Goal: Transaction & Acquisition: Obtain resource

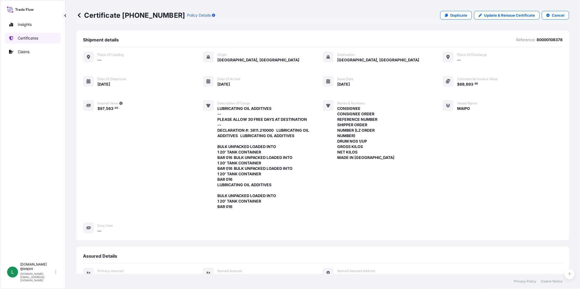
scroll to position [155, 0]
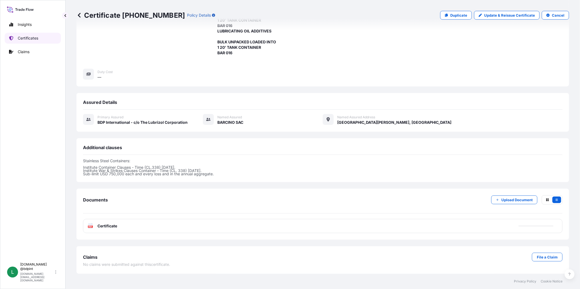
click at [19, 35] on p "Certificates" at bounding box center [28, 37] width 20 height 5
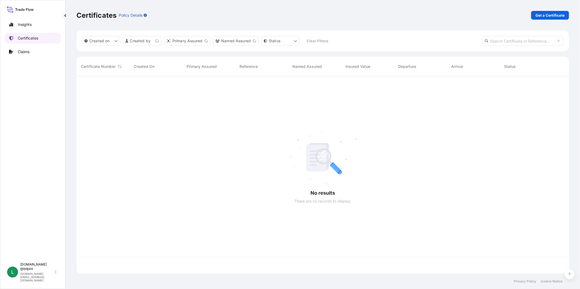
scroll to position [196, 488]
click at [556, 13] on p "Get a Certificate" at bounding box center [549, 15] width 29 height 5
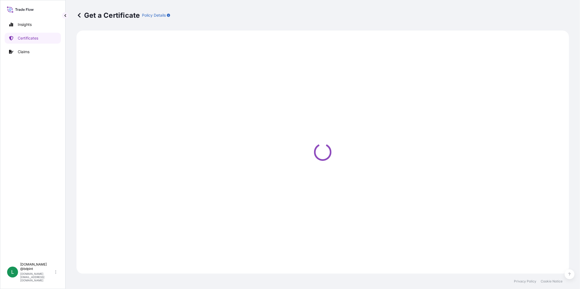
select select "Barge"
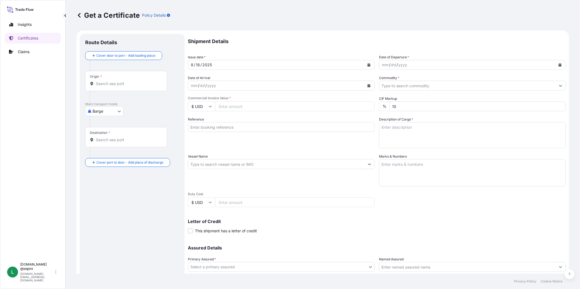
click at [364, 65] on button "Calendar" at bounding box center [368, 65] width 9 height 9
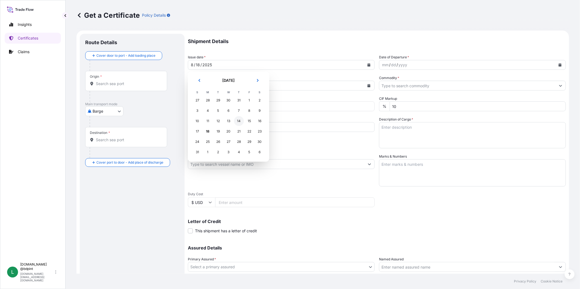
click at [239, 121] on div "14" at bounding box center [239, 121] width 10 height 10
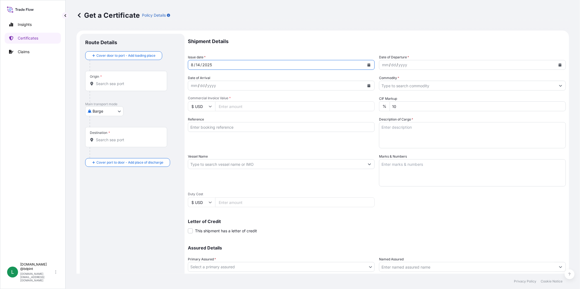
click at [559, 64] on icon "Calendar" at bounding box center [560, 64] width 3 height 3
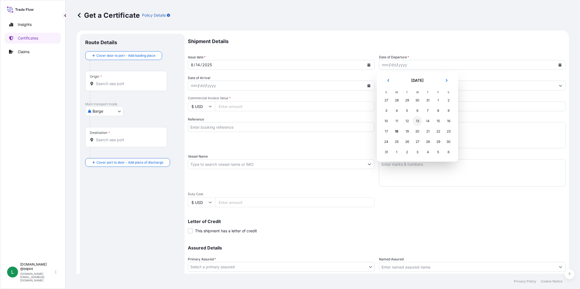
click at [415, 121] on div "13" at bounding box center [417, 121] width 10 height 10
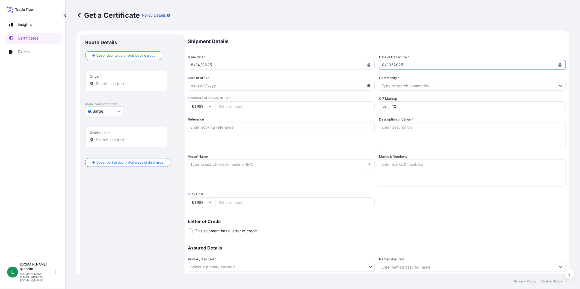
click at [369, 88] on button "Calendar" at bounding box center [368, 85] width 9 height 9
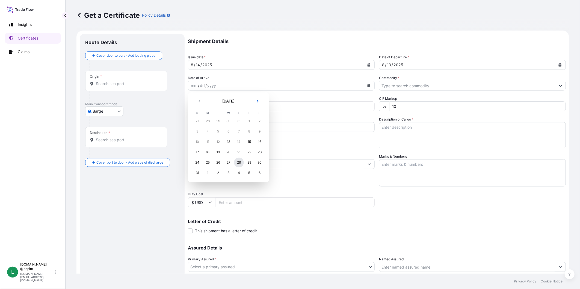
click at [241, 162] on div "28" at bounding box center [239, 163] width 10 height 10
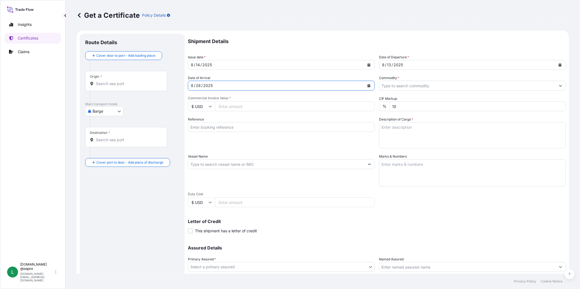
click at [445, 84] on input "Commodity *" at bounding box center [467, 86] width 176 height 10
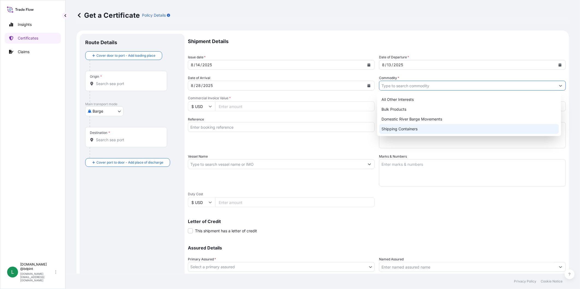
click at [414, 128] on div "Shipping Containers" at bounding box center [469, 129] width 180 height 10
type input "Shipping Containers"
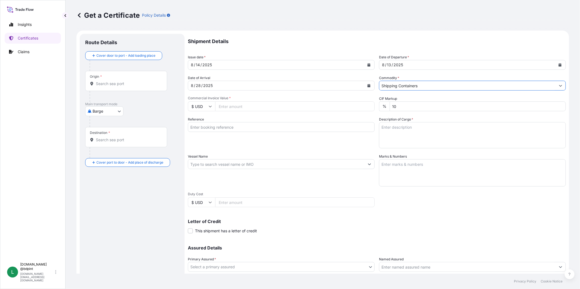
click at [293, 105] on input "Commercial Invoice Value *" at bounding box center [294, 107] width 159 height 10
click at [270, 108] on input "Commercial Invoice Value *" at bounding box center [294, 107] width 159 height 10
type input "86455.24"
click at [223, 128] on input "Reference" at bounding box center [281, 127] width 187 height 10
paste input "80000108558"
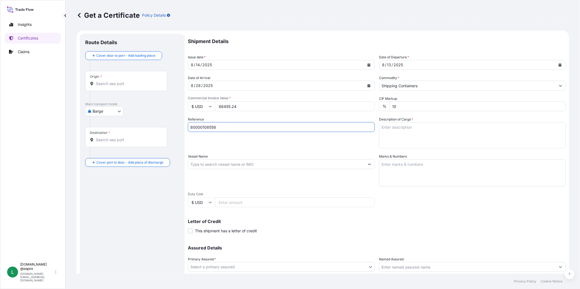
type input "80000108558"
click at [422, 135] on textarea "Description of Cargo *" at bounding box center [472, 135] width 187 height 26
paste textarea "LUBRICATING OIL ADDITIVES - 27 DRUMS - BAR 371 - PLEASE ALLOW 20 FREE DAYS AT D…"
type textarea "LUBRICATING OIL ADDITIVES - 27 DRUMS - BAR 371 - PLEASE ALLOW 20 FREE DAYS AT D…"
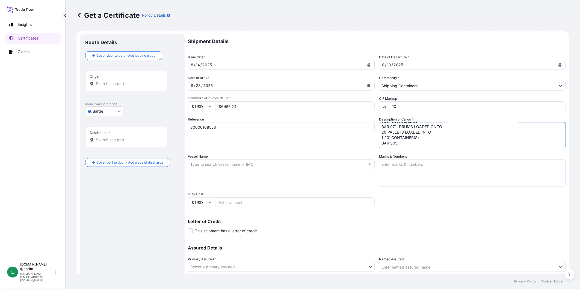
click at [442, 171] on textarea "Marks & Numbers" at bounding box center [472, 172] width 187 height 27
paste textarea "CONSIGNEE CONSIGNEE ORDER REFERENCE NUMBER SHIPPER ORDER NUMBER (LZ ORDER NUMBE…"
type textarea "CONSIGNEE CONSIGNEE ORDER REFERENCE NUMBER SHIPPER ORDER NUMBER (LZ ORDER NUMBE…"
click at [254, 165] on input "Vessel Name" at bounding box center [276, 164] width 176 height 10
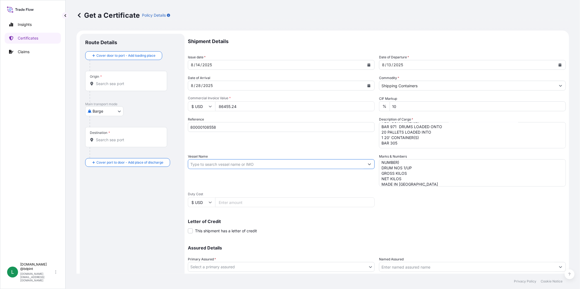
paste input "MSC [PERSON_NAME]"
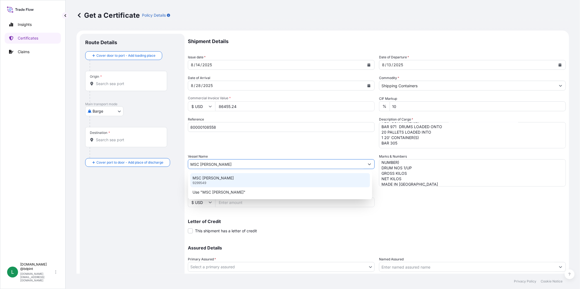
click at [238, 178] on div "MSC [PERSON_NAME] 9299549" at bounding box center [280, 180] width 180 height 14
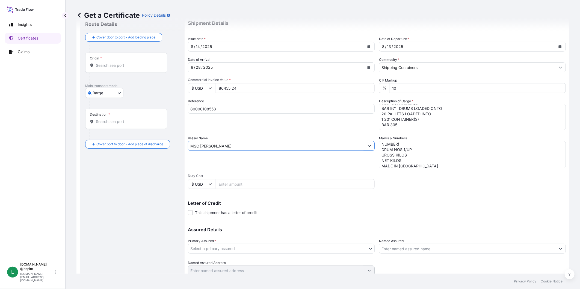
scroll to position [38, 0]
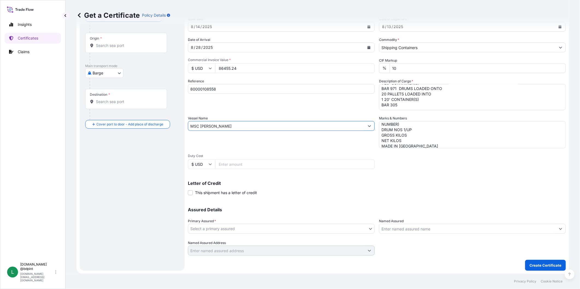
type input "MSC [PERSON_NAME]"
click at [266, 224] on body "0 options available. 2 options available. Insights Certificates Claims L [DOMAI…" at bounding box center [290, 144] width 580 height 289
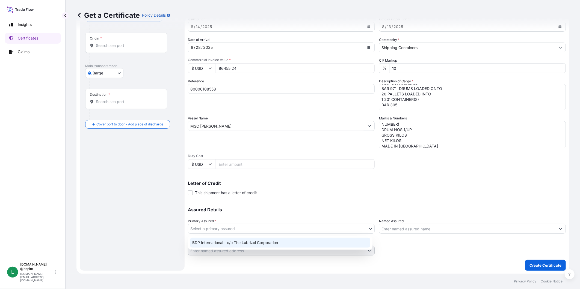
click at [260, 242] on div "BDP International - c/o The Lubrizol Corporation" at bounding box center [280, 243] width 180 height 10
select select "31972"
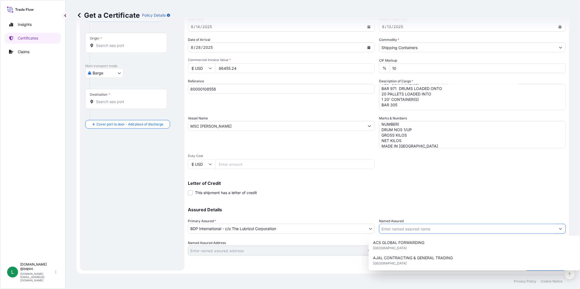
click at [423, 232] on input "Named Assured" at bounding box center [467, 229] width 176 height 10
paste input "BARCINO SAC"
type input "BARCINO SAC"
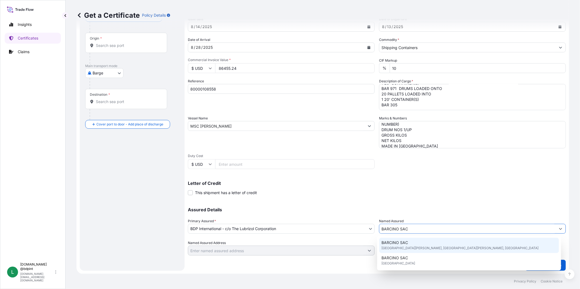
click at [408, 244] on div "BARCINO SAC [GEOGRAPHIC_DATA][PERSON_NAME], [GEOGRAPHIC_DATA][PERSON_NAME], [GE…" at bounding box center [469, 245] width 180 height 15
type input "[GEOGRAPHIC_DATA][PERSON_NAME], [GEOGRAPHIC_DATA]"
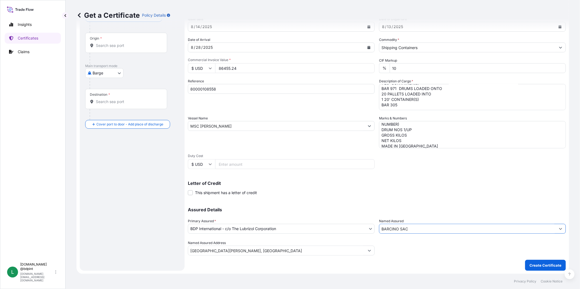
type input "BARCINO SAC"
click at [121, 75] on body "15 options available. 0 options available. 15 options available. Insights Certi…" at bounding box center [290, 144] width 580 height 289
click at [107, 115] on span "Ocean Vessel" at bounding box center [108, 116] width 24 height 5
select select "Ocean Vessel"
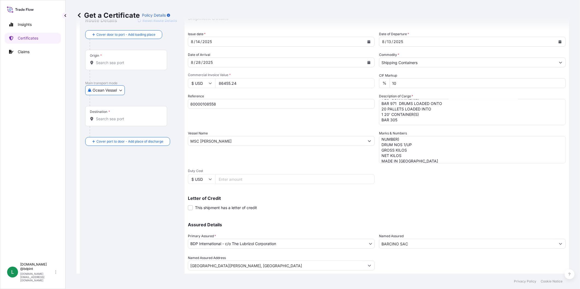
scroll to position [0, 0]
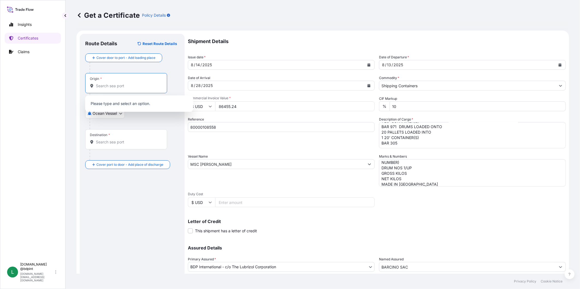
click at [129, 85] on input "Origin *" at bounding box center [128, 85] width 64 height 5
paste input "[GEOGRAPHIC_DATA], [GEOGRAPHIC_DATA]"
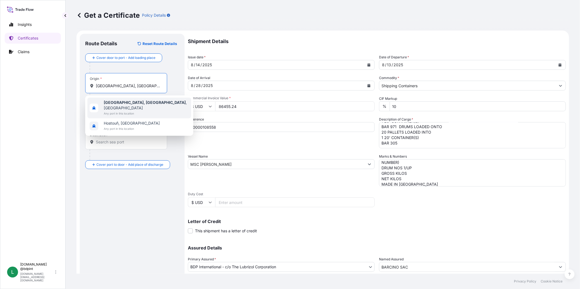
click at [133, 103] on span "[GEOGRAPHIC_DATA], [GEOGRAPHIC_DATA] , [GEOGRAPHIC_DATA]" at bounding box center [146, 105] width 85 height 11
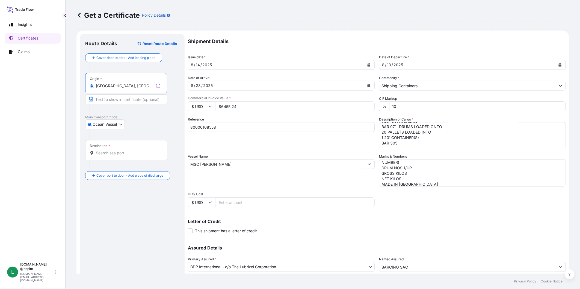
type input "[GEOGRAPHIC_DATA], [GEOGRAPHIC_DATA], [GEOGRAPHIC_DATA]"
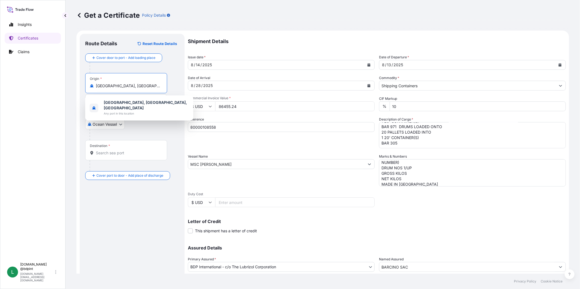
click at [142, 151] on input "Destination *" at bounding box center [128, 152] width 64 height 5
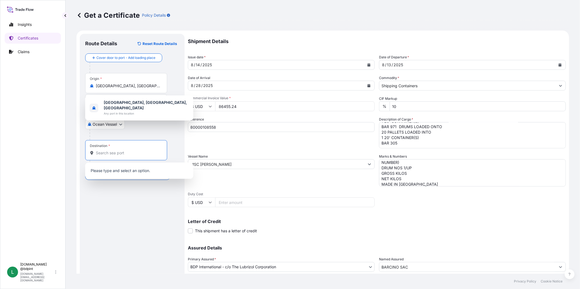
paste input "[GEOGRAPHIC_DATA], [GEOGRAPHIC_DATA]"
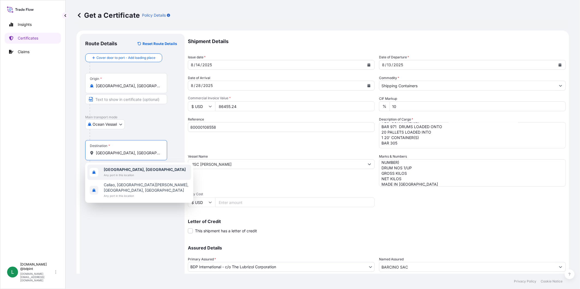
click at [122, 176] on span "Any port in this location" at bounding box center [145, 175] width 82 height 5
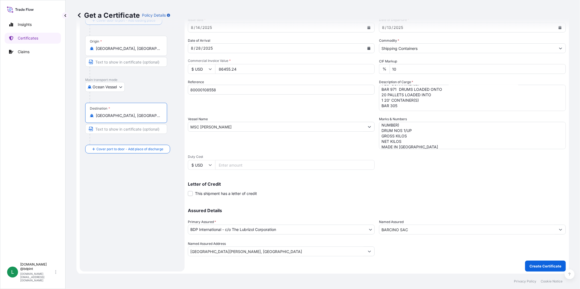
scroll to position [38, 0]
type input "[GEOGRAPHIC_DATA], [GEOGRAPHIC_DATA]"
click at [544, 264] on p "Create Certificate" at bounding box center [545, 265] width 32 height 5
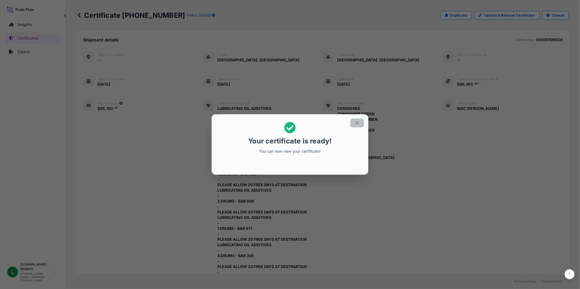
click at [356, 121] on icon "button" at bounding box center [356, 122] width 3 height 3
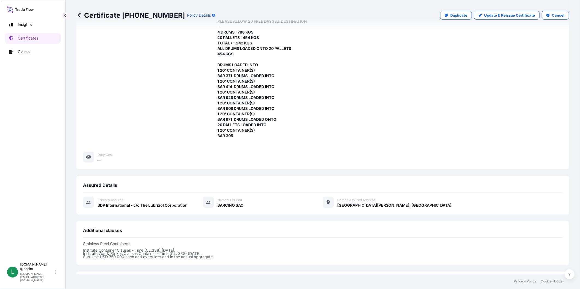
scroll to position [329, 0]
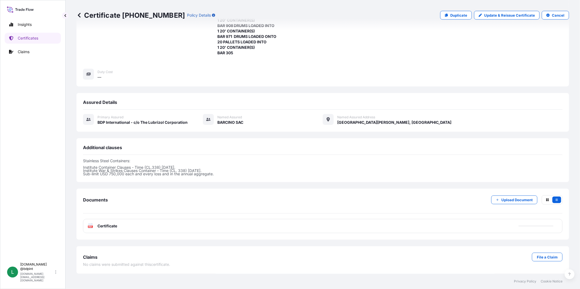
click at [167, 225] on div "PDF Certificate" at bounding box center [322, 226] width 479 height 14
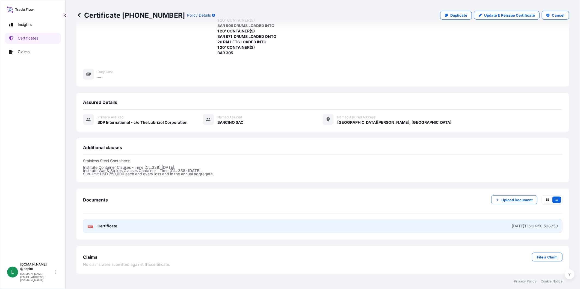
click at [105, 223] on link "PDF Certificate [DATE]T16:24:50.598250" at bounding box center [322, 226] width 479 height 14
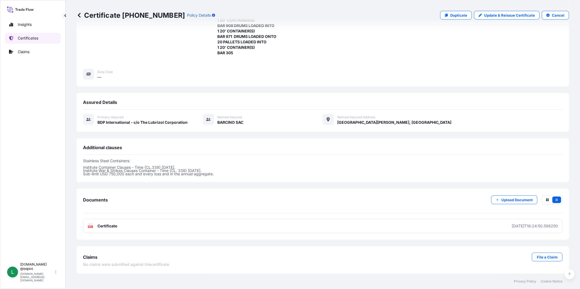
click at [26, 37] on p "Certificates" at bounding box center [28, 37] width 20 height 5
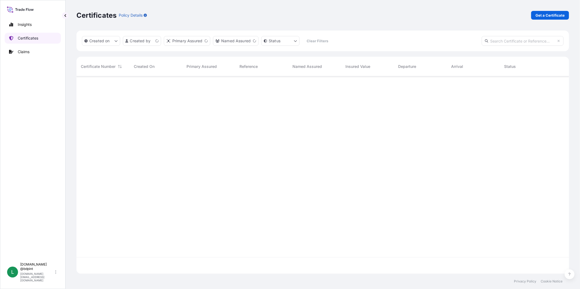
scroll to position [196, 488]
click at [545, 19] on link "Get a Certificate" at bounding box center [550, 15] width 38 height 9
select select "Barge"
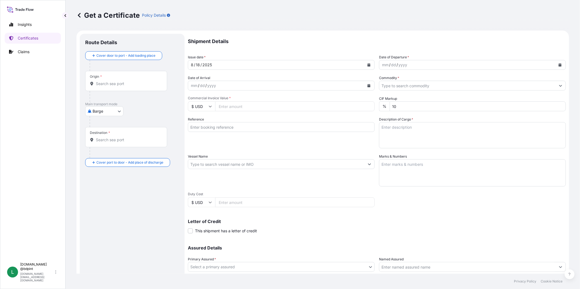
click at [372, 65] on div "[DATE]" at bounding box center [281, 65] width 187 height 10
click at [370, 64] on button "Calendar" at bounding box center [368, 65] width 9 height 9
click at [245, 122] on div "15" at bounding box center [249, 121] width 10 height 10
click at [559, 66] on icon "Calendar" at bounding box center [560, 64] width 3 height 3
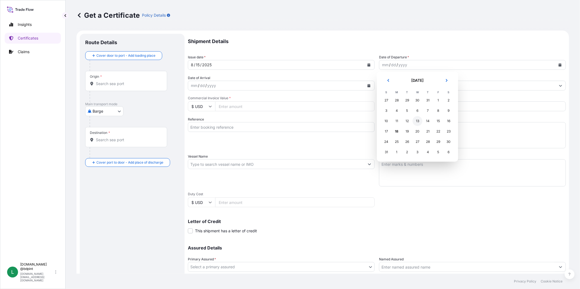
click at [414, 120] on div "13" at bounding box center [417, 121] width 10 height 10
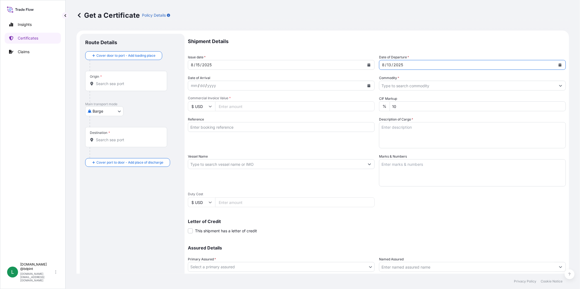
click at [366, 88] on button "Calendar" at bounding box center [368, 85] width 9 height 9
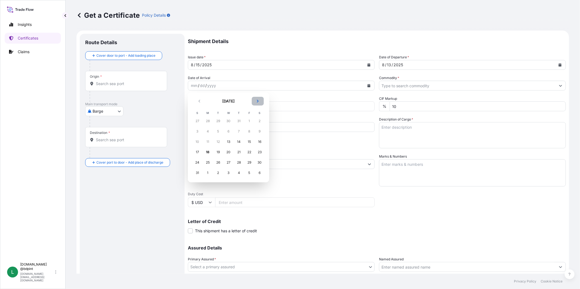
click at [257, 101] on icon "Next" at bounding box center [257, 101] width 3 height 3
click at [210, 133] on div "8" at bounding box center [208, 132] width 10 height 10
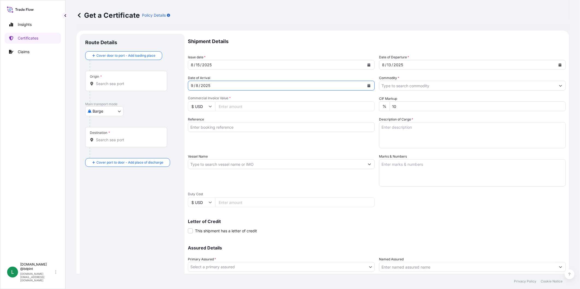
click at [431, 81] on input "Commodity *" at bounding box center [467, 86] width 176 height 10
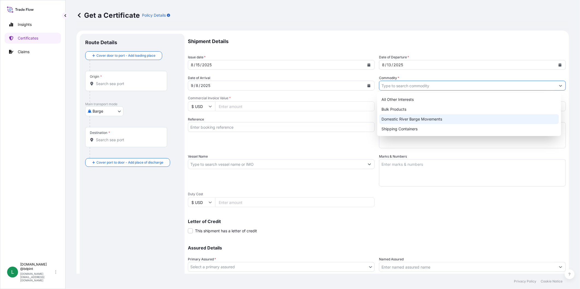
click at [409, 126] on div "Shipping Containers" at bounding box center [469, 129] width 180 height 10
type input "Shipping Containers"
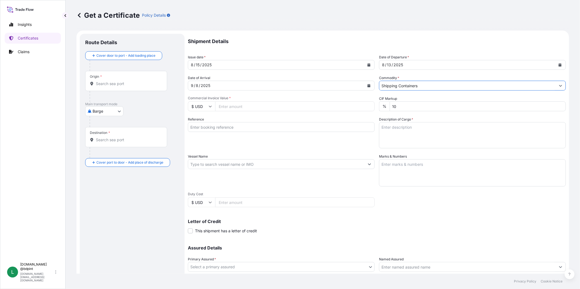
click at [250, 106] on input "Commercial Invoice Value *" at bounding box center [294, 107] width 159 height 10
type input "69159.48"
click at [250, 121] on div "Reference" at bounding box center [281, 133] width 187 height 32
click at [268, 128] on input "Reference" at bounding box center [281, 127] width 187 height 10
paste input "80000108568"
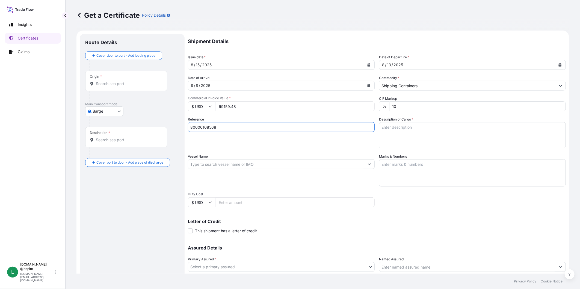
type input "80000108568"
click at [448, 136] on textarea "Description of Cargo *" at bounding box center [472, 135] width 187 height 26
paste textarea "PLEASE USE TOTAL GLOBAL PRODUCT CODES. - 80 DRUMS : 16,880 KGS 20 PALLETS : 454…"
type textarea "PLEASE USE TOTAL GLOBAL PRODUCT CODES. - 80 DRUMS : 16,880 KGS 20 PALLETS : 454…"
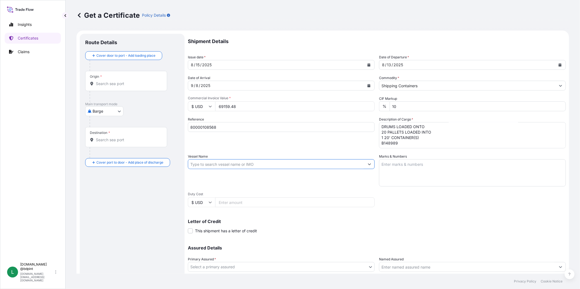
click at [259, 167] on input "Vessel Name" at bounding box center [276, 164] width 176 height 10
paste input "MSC [PERSON_NAME]"
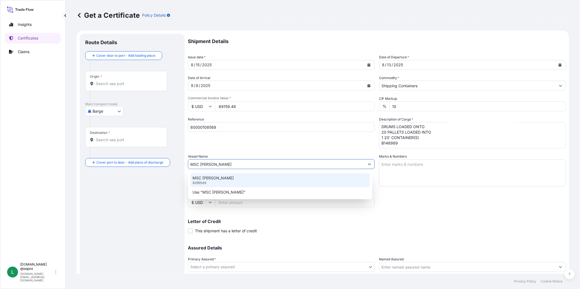
click at [245, 181] on div "MSC [PERSON_NAME] 9299549" at bounding box center [280, 180] width 180 height 14
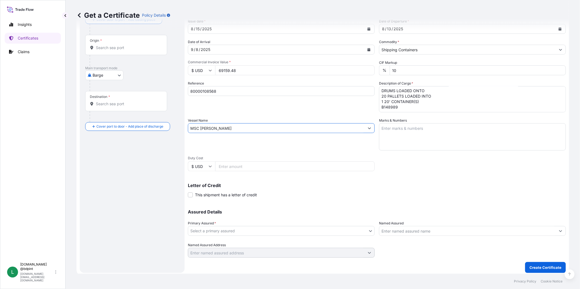
scroll to position [38, 0]
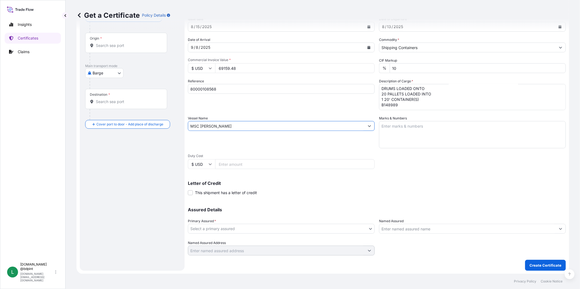
type input "MSC [PERSON_NAME]"
click at [257, 228] on body "0 options available. 2 options available. Insights Certificates Claims L [DOMAI…" at bounding box center [290, 144] width 580 height 289
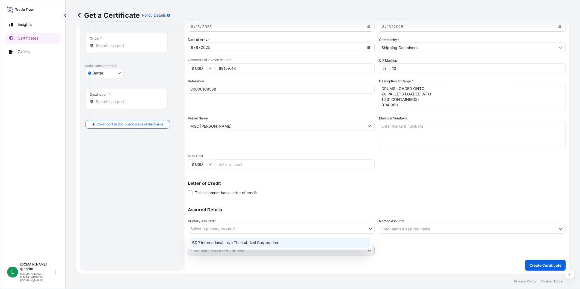
click at [252, 242] on div "BDP International - c/o The Lubrizol Corporation" at bounding box center [280, 243] width 180 height 10
select select "31972"
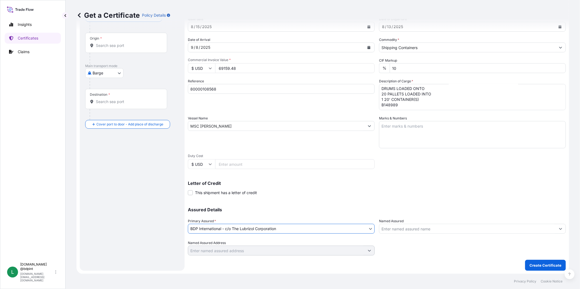
click at [414, 227] on input "Named Assured" at bounding box center [467, 229] width 176 height 10
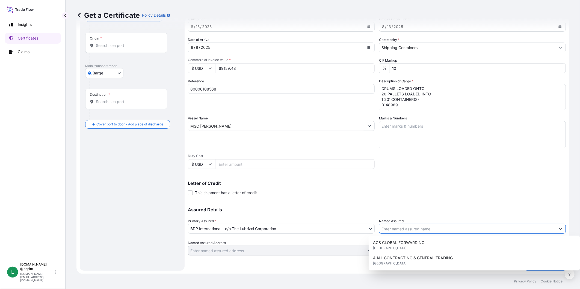
paste input "TOTALENERGIES MARKETING [GEOGRAPHIC_DATA] SA"
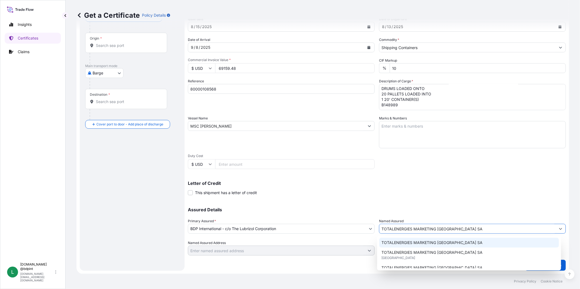
click at [417, 241] on span "TOTALENERGIES MARKETING [GEOGRAPHIC_DATA] SA" at bounding box center [431, 242] width 101 height 5
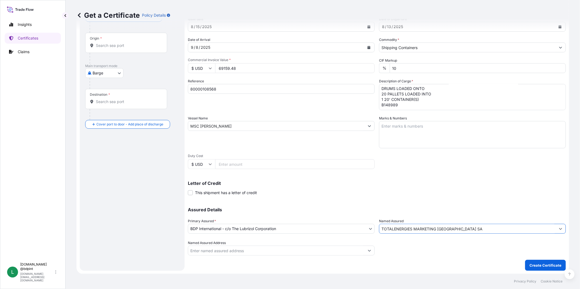
type input "TOTALENERGIES MARKETING [GEOGRAPHIC_DATA] SA"
click at [113, 77] on body "0 options available. 8 options available. Insights Certificates Claims L [DOMAI…" at bounding box center [290, 144] width 580 height 289
click at [105, 116] on span "Ocean Vessel" at bounding box center [108, 116] width 24 height 5
select select "Ocean Vessel"
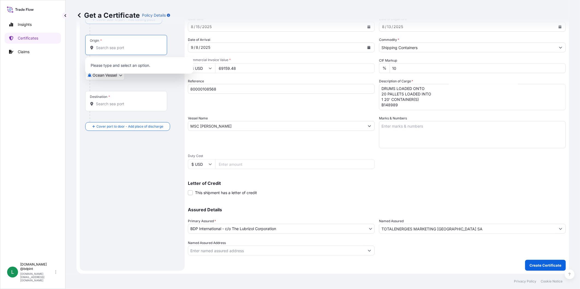
click at [122, 49] on input "Origin *" at bounding box center [128, 47] width 64 height 5
paste input "[GEOGRAPHIC_DATA], [GEOGRAPHIC_DATA]"
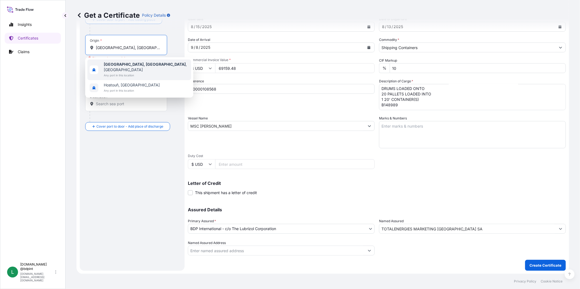
click at [129, 73] on span "Any port in this location" at bounding box center [146, 75] width 85 height 5
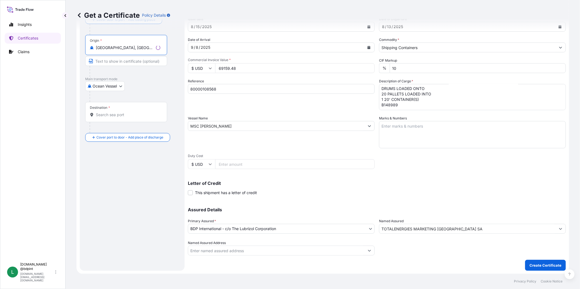
type input "[GEOGRAPHIC_DATA], [GEOGRAPHIC_DATA], [GEOGRAPHIC_DATA]"
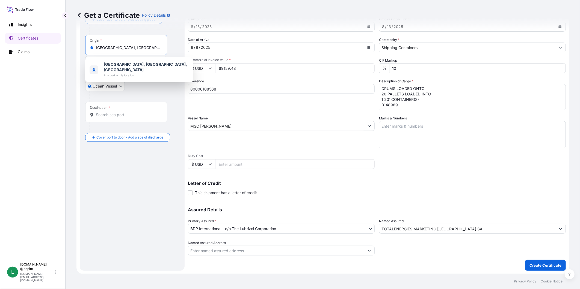
click at [118, 119] on div "Destination *" at bounding box center [126, 112] width 82 height 20
click at [118, 118] on input "Destination *" at bounding box center [128, 114] width 64 height 5
paste input "[GEOGRAPHIC_DATA], [GEOGRAPHIC_DATA]"
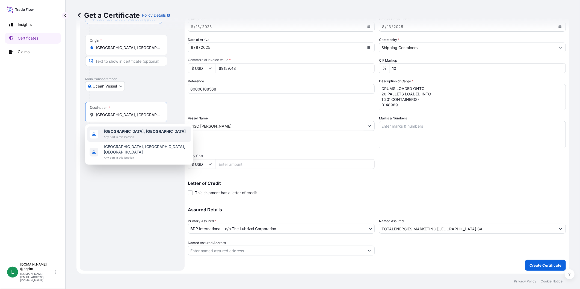
click at [138, 133] on b "[GEOGRAPHIC_DATA], [GEOGRAPHIC_DATA]" at bounding box center [145, 131] width 82 height 5
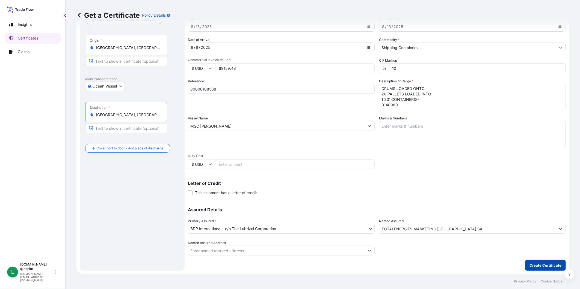
type input "[GEOGRAPHIC_DATA], [GEOGRAPHIC_DATA]"
click at [550, 266] on p "Create Certificate" at bounding box center [545, 265] width 32 height 5
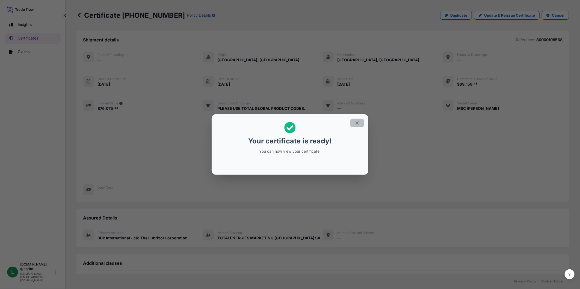
click at [359, 125] on icon "button" at bounding box center [357, 123] width 5 height 5
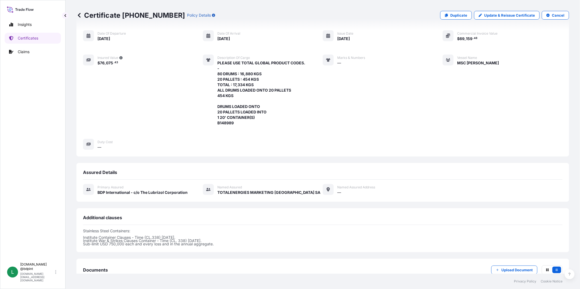
scroll to position [116, 0]
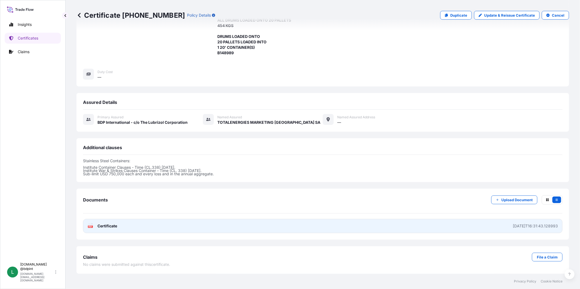
click at [145, 222] on link "PDF Certificate [DATE]T16:31:43.128993" at bounding box center [322, 226] width 479 height 14
